Goal: Task Accomplishment & Management: Manage account settings

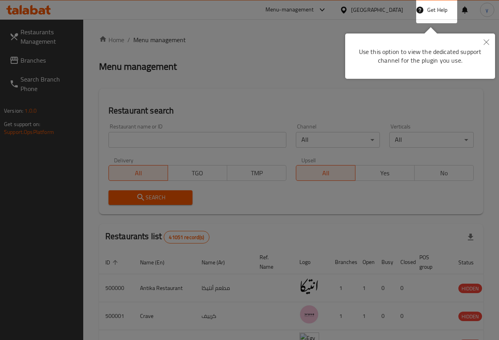
click at [484, 47] on button "Close" at bounding box center [485, 43] width 17 height 18
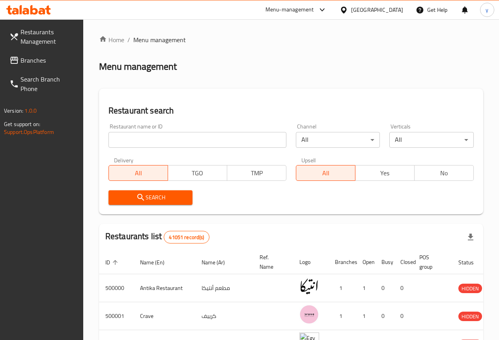
click at [391, 4] on div "[GEOGRAPHIC_DATA]" at bounding box center [371, 9] width 76 height 19
click at [348, 10] on icon at bounding box center [343, 10] width 8 height 8
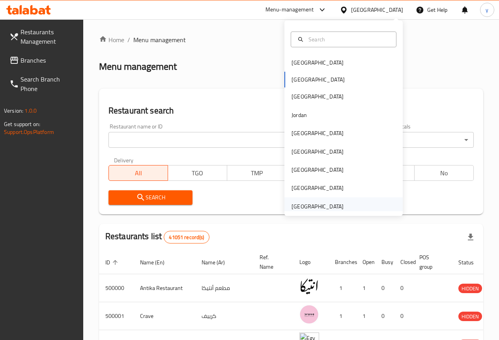
click at [318, 203] on div "[GEOGRAPHIC_DATA]" at bounding box center [317, 206] width 52 height 9
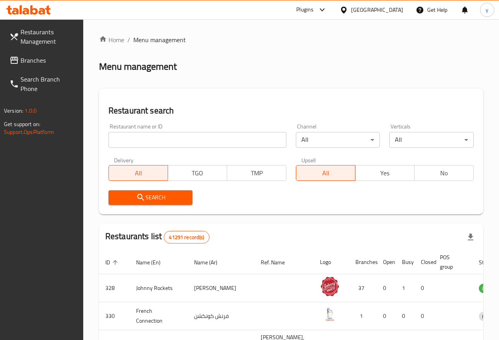
click at [36, 33] on span "Restaurants Management" at bounding box center [48, 36] width 56 height 19
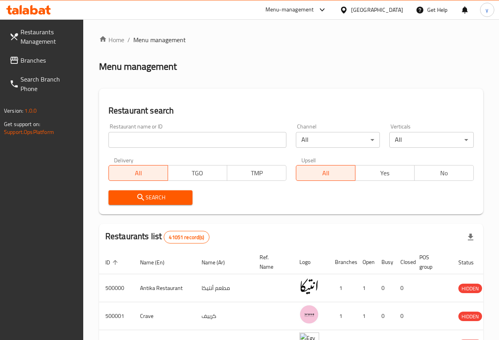
click at [351, 12] on div at bounding box center [344, 10] width 11 height 9
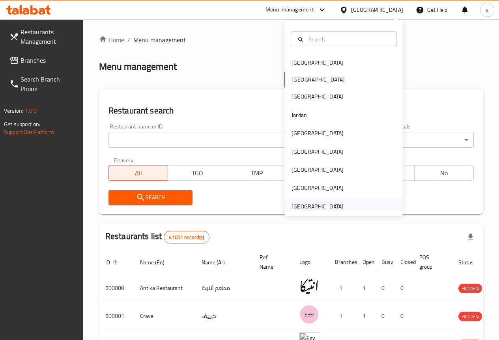
click at [313, 208] on div "[GEOGRAPHIC_DATA]" at bounding box center [317, 206] width 52 height 9
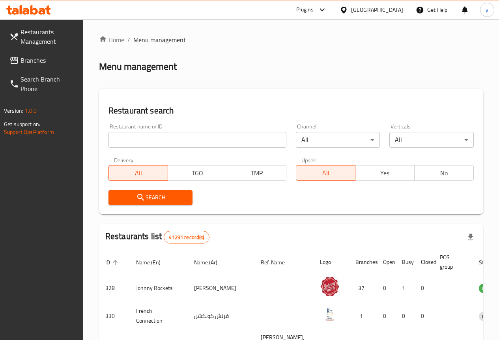
click at [170, 139] on input "search" at bounding box center [197, 140] width 178 height 16
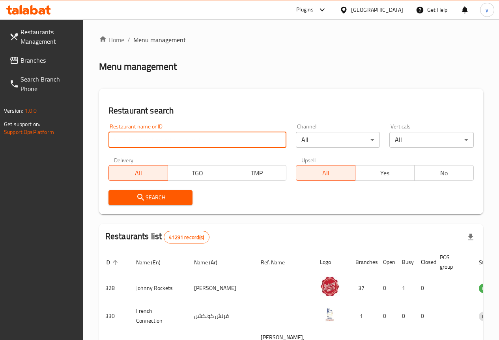
paste input "17430"
type input "17430"
click button "Search" at bounding box center [150, 197] width 84 height 15
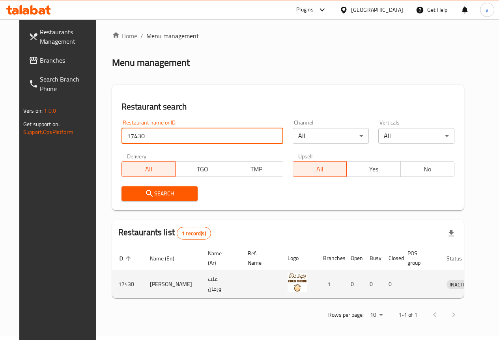
scroll to position [5, 0]
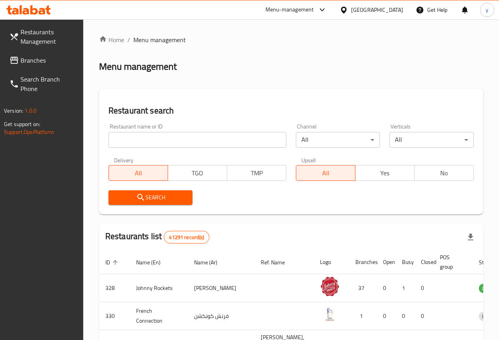
click at [173, 144] on input "search" at bounding box center [197, 140] width 178 height 16
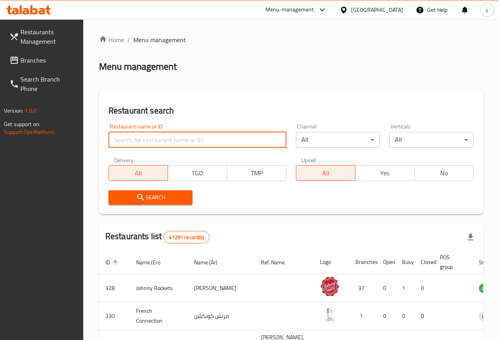
paste input "17430"
type input "17430"
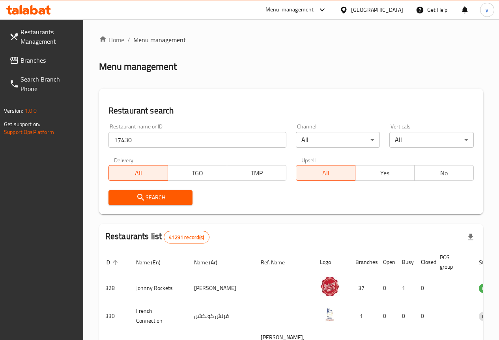
click at [181, 197] on span "Search" at bounding box center [151, 198] width 72 height 10
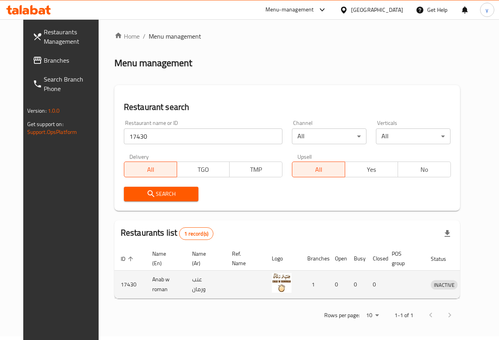
scroll to position [5, 0]
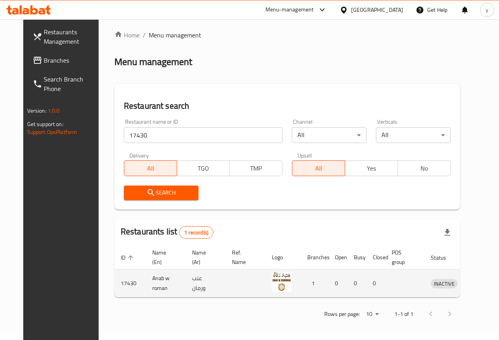
click at [147, 288] on td "Anab w roman" at bounding box center [166, 284] width 40 height 28
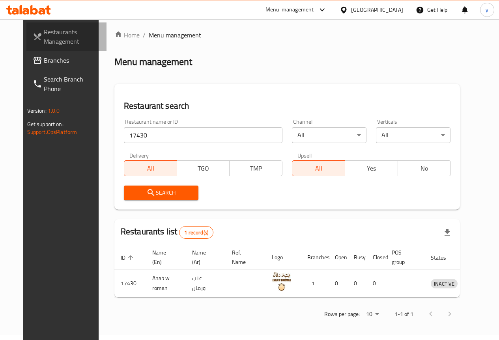
click at [44, 28] on span "Restaurants Management" at bounding box center [72, 36] width 56 height 19
